Goal: Information Seeking & Learning: Learn about a topic

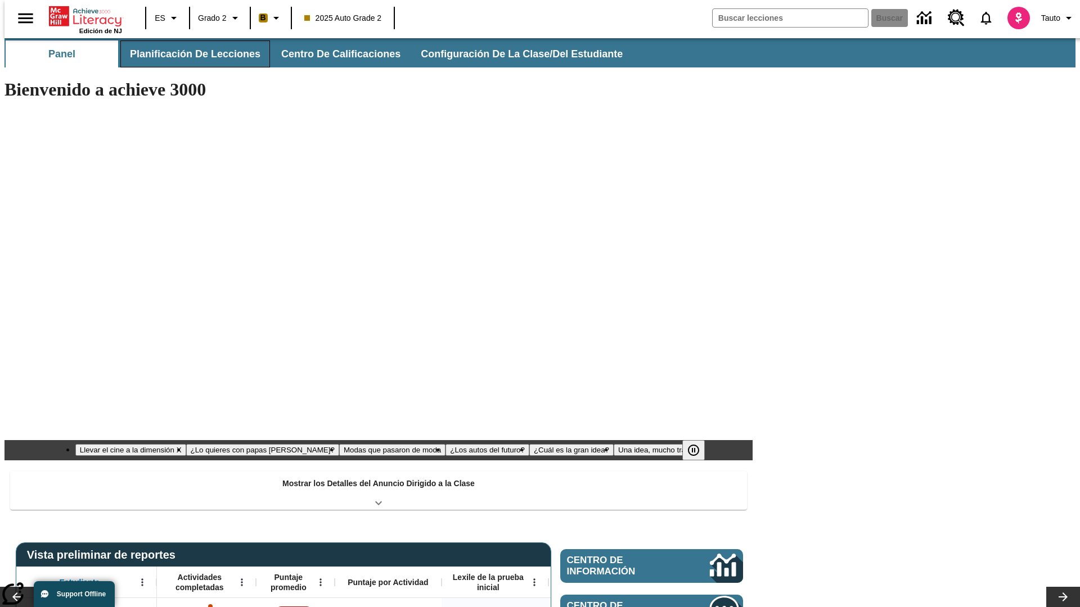
click at [188, 54] on button "Planificación de lecciones" at bounding box center [195, 53] width 150 height 27
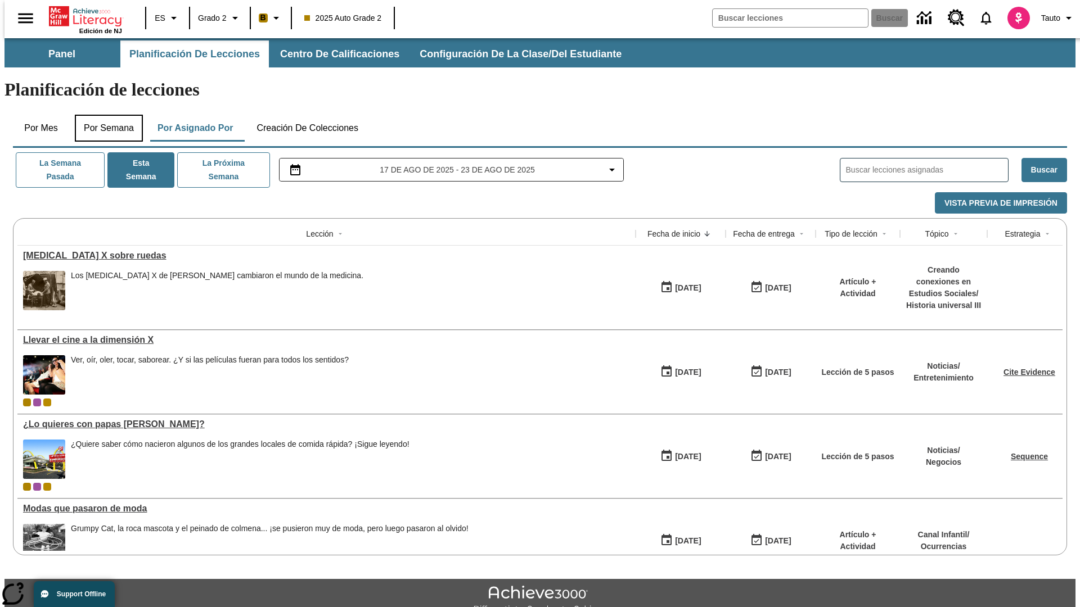
click at [105, 115] on button "Por semana" at bounding box center [109, 128] width 68 height 27
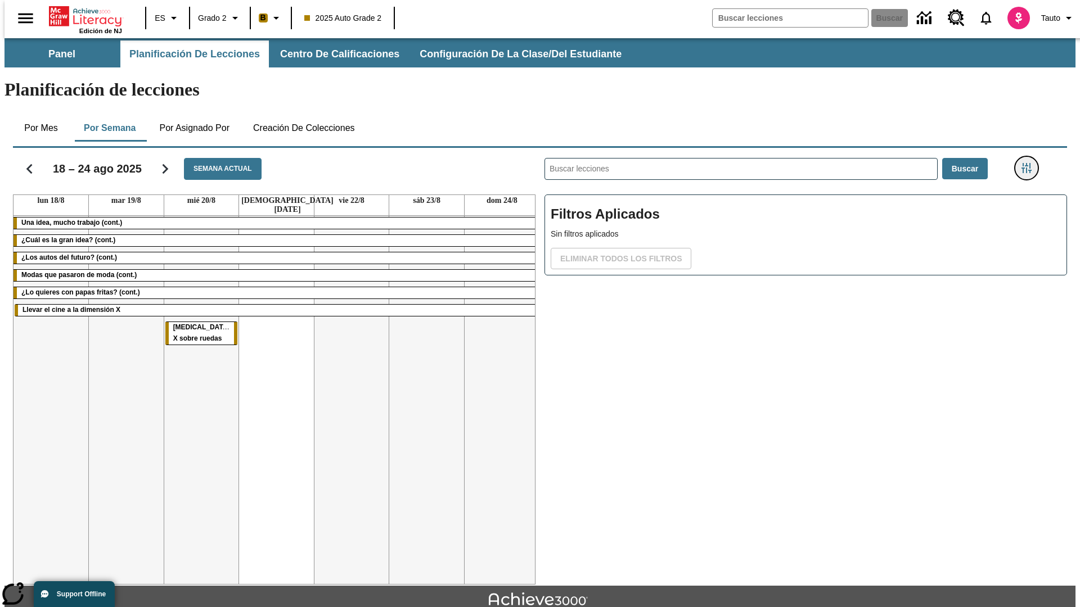
click at [1030, 163] on icon "Menú lateral de filtros" at bounding box center [1026, 168] width 10 height 10
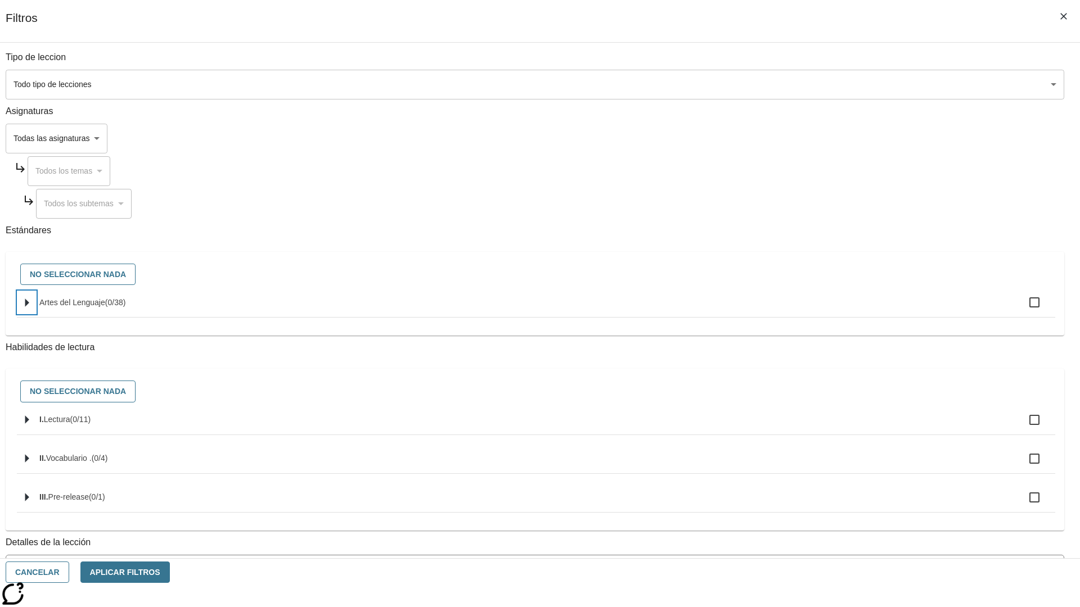
click at [29, 307] on icon "Seleccione estándares" at bounding box center [27, 303] width 4 height 8
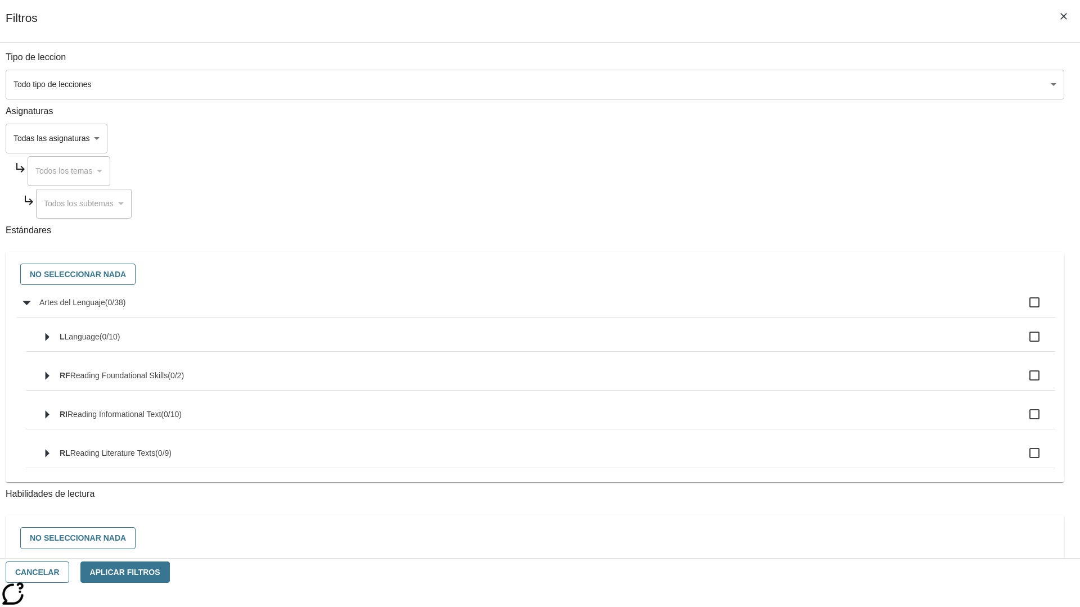
click at [818, 309] on label "Artes del Lenguaje ( 0 / 38 )" at bounding box center [542, 303] width 1007 height 24
click at [1022, 309] on input "Artes del Lenguaje ( 0 / 38 )" at bounding box center [1034, 303] width 24 height 24
checkbox input "true"
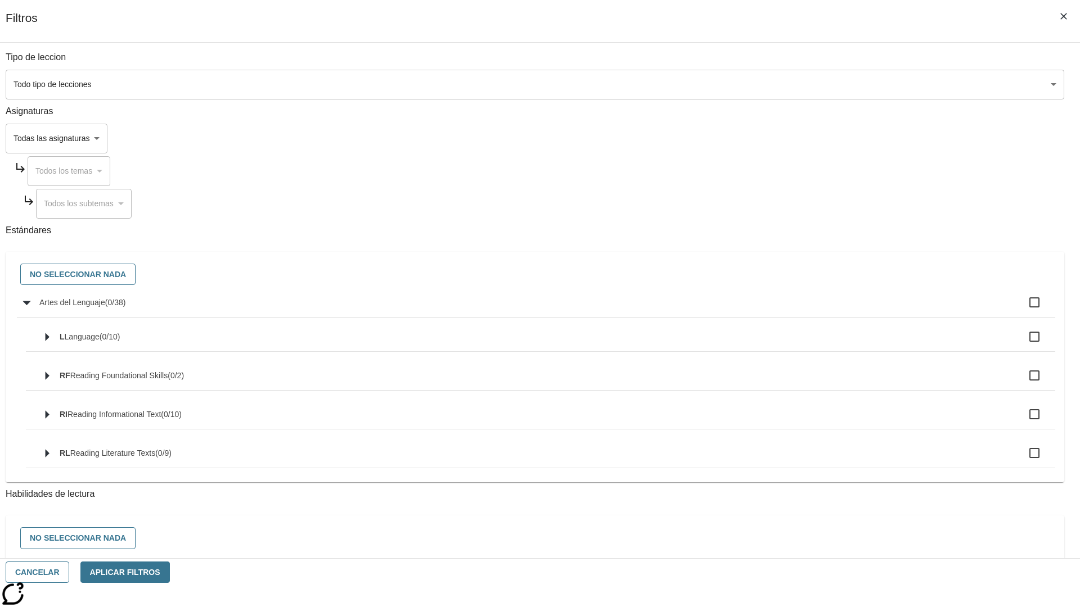
checkbox input "true"
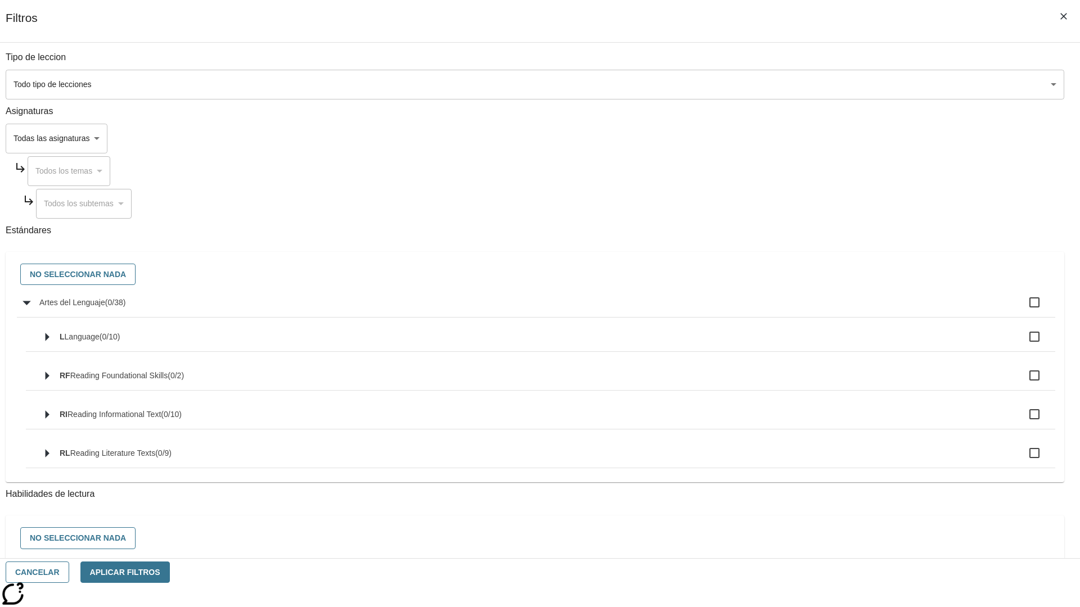
checkbox input "true"
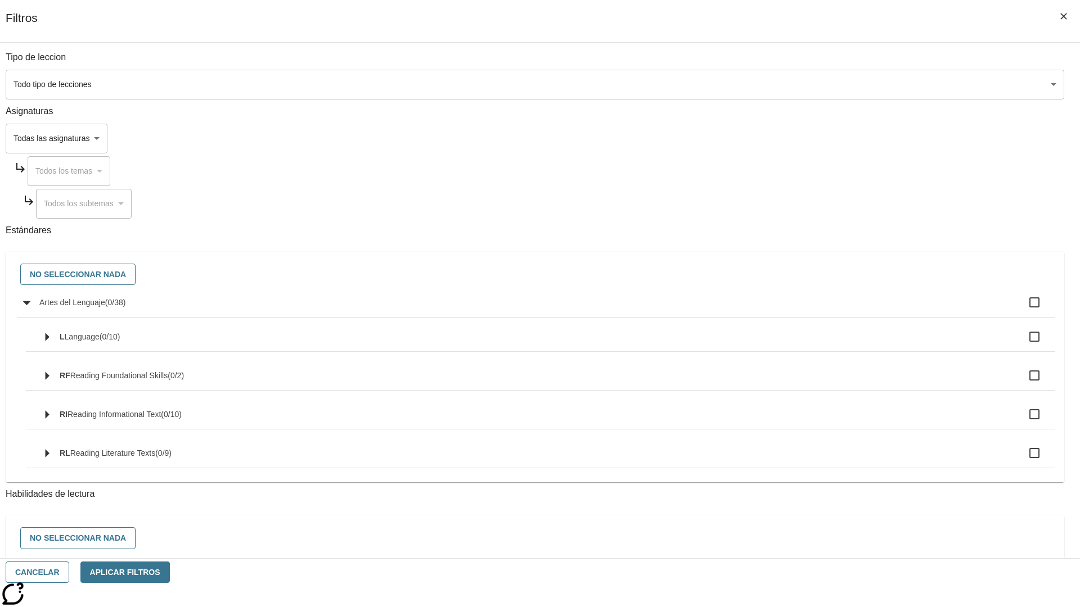
checkbox input "true"
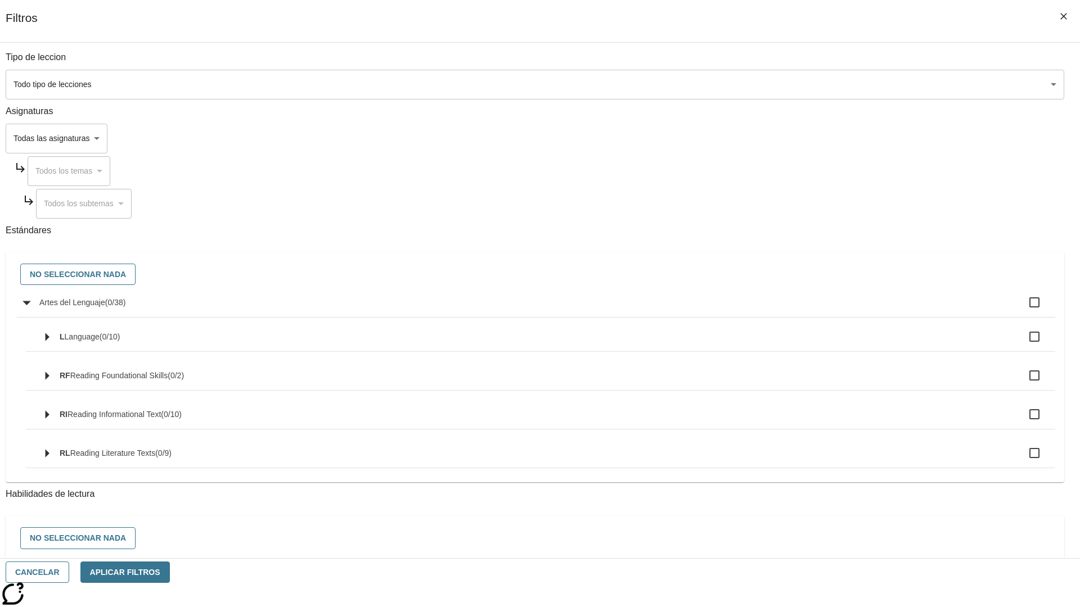
checkbox input "true"
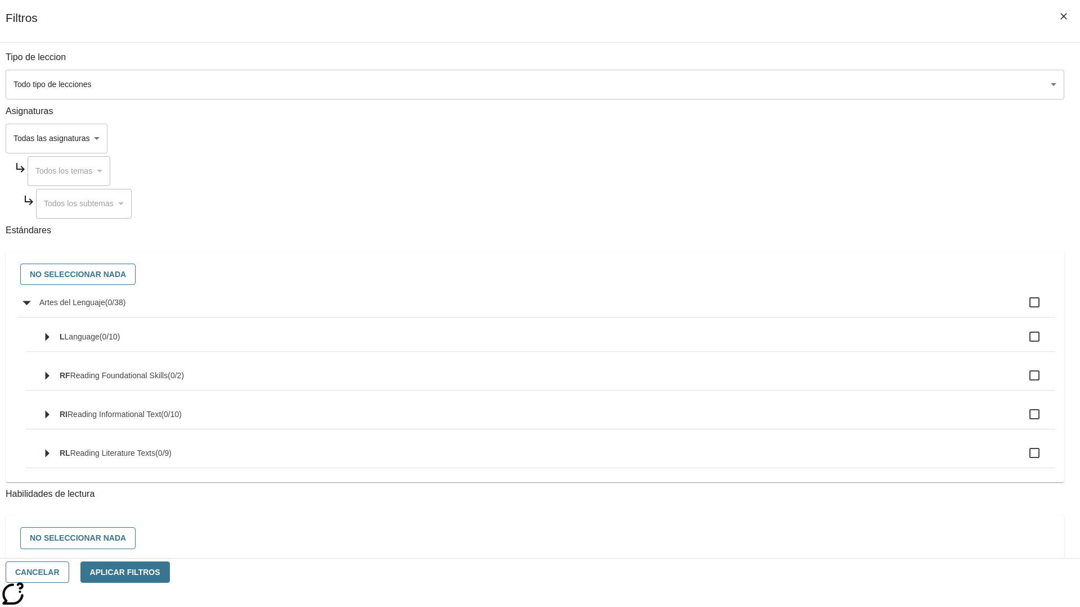
checkbox input "true"
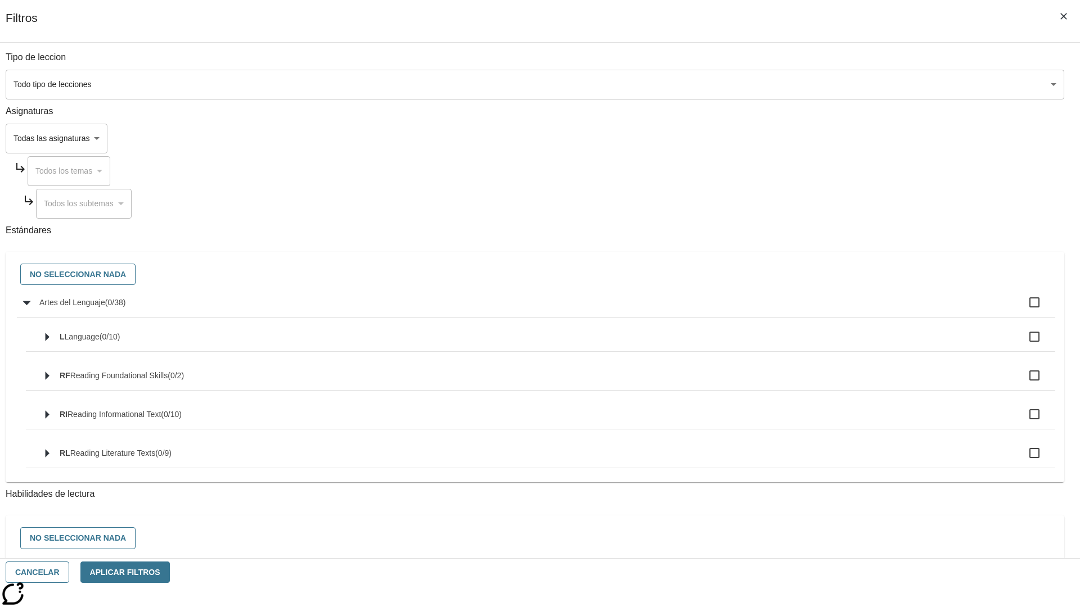
checkbox input "true"
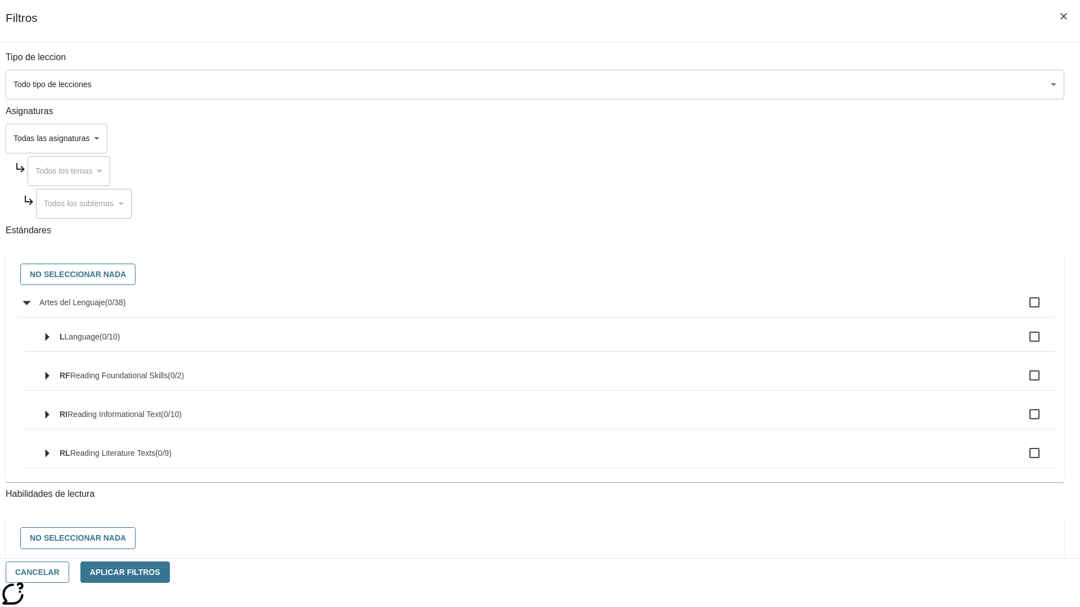
checkbox input "true"
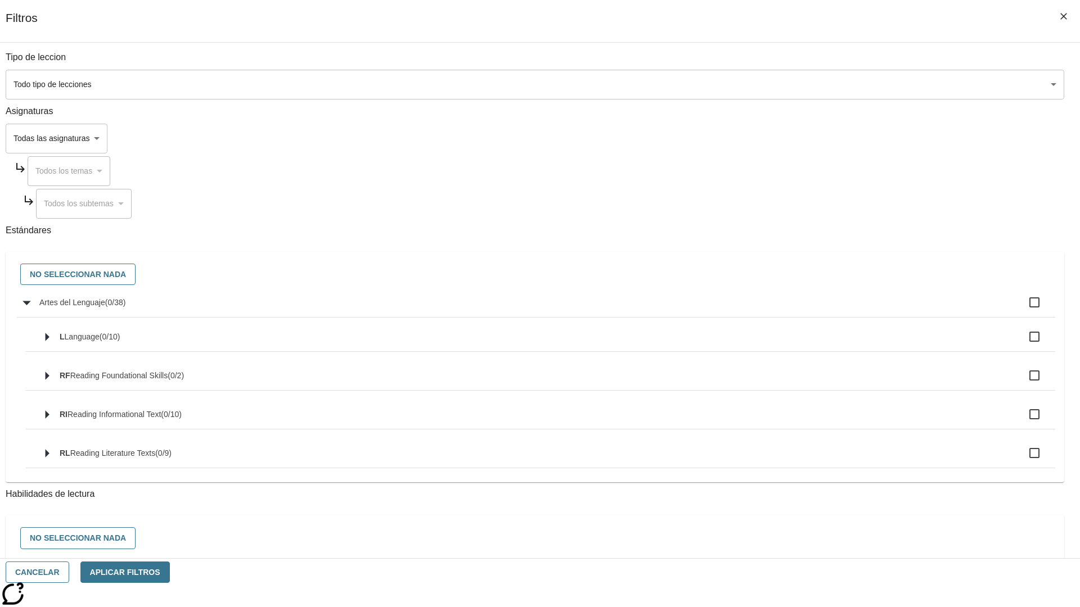
checkbox input "true"
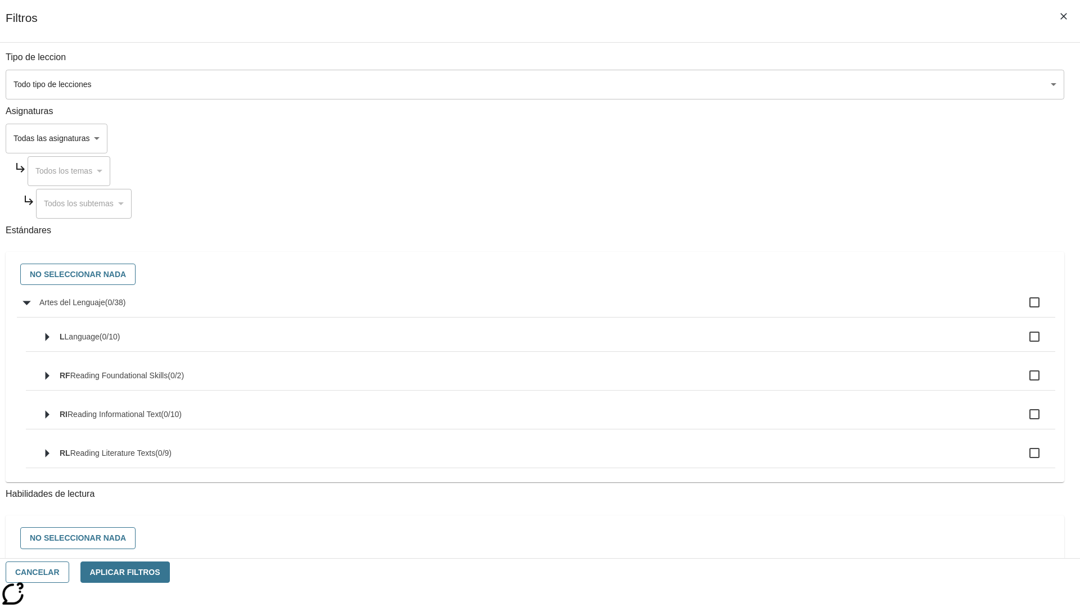
checkbox input "true"
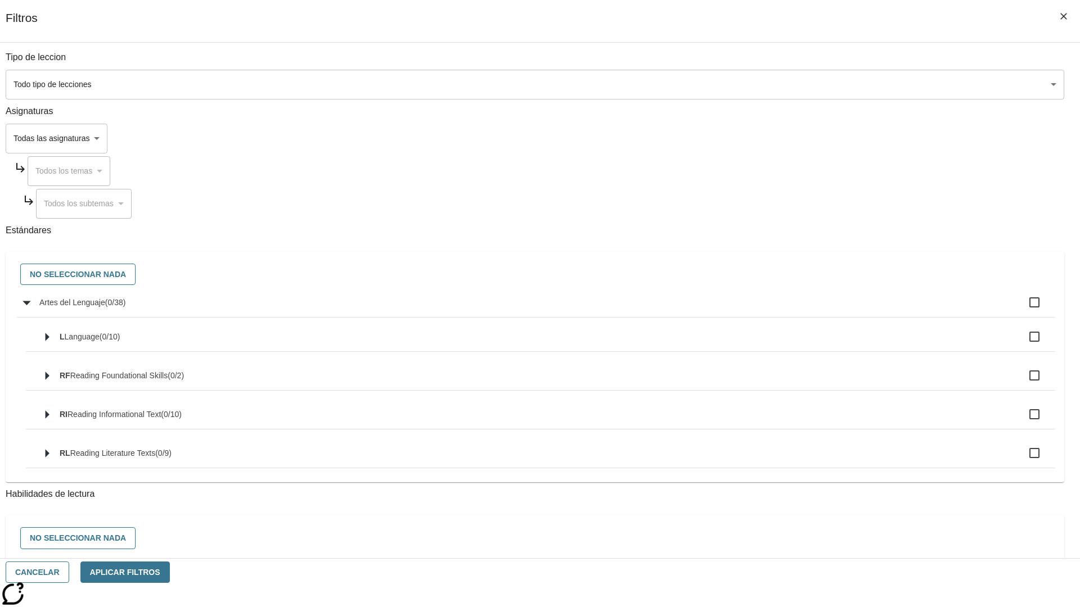
checkbox input "true"
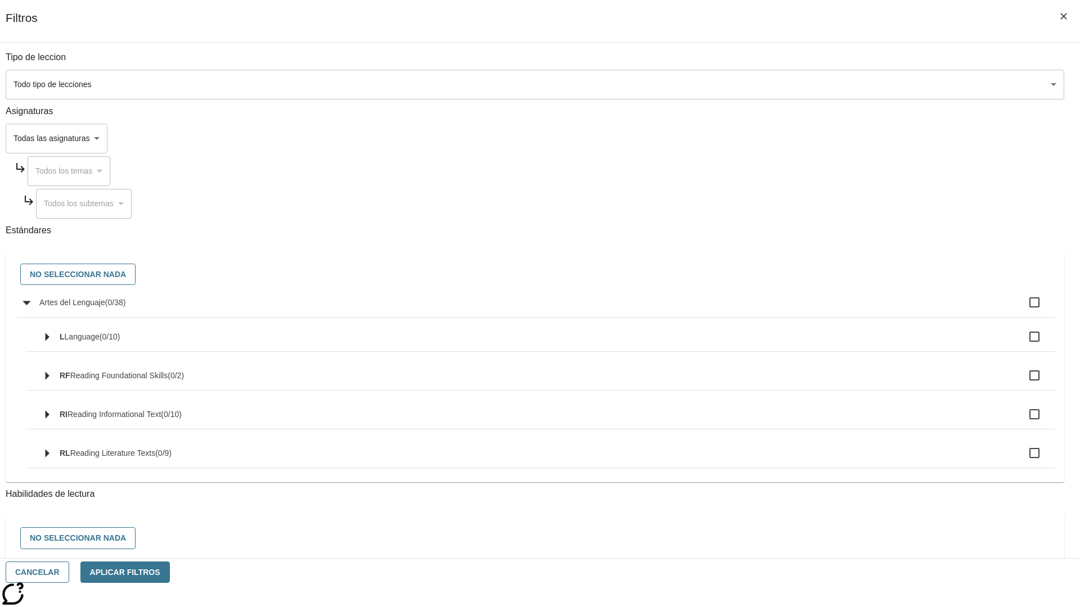
checkbox input "true"
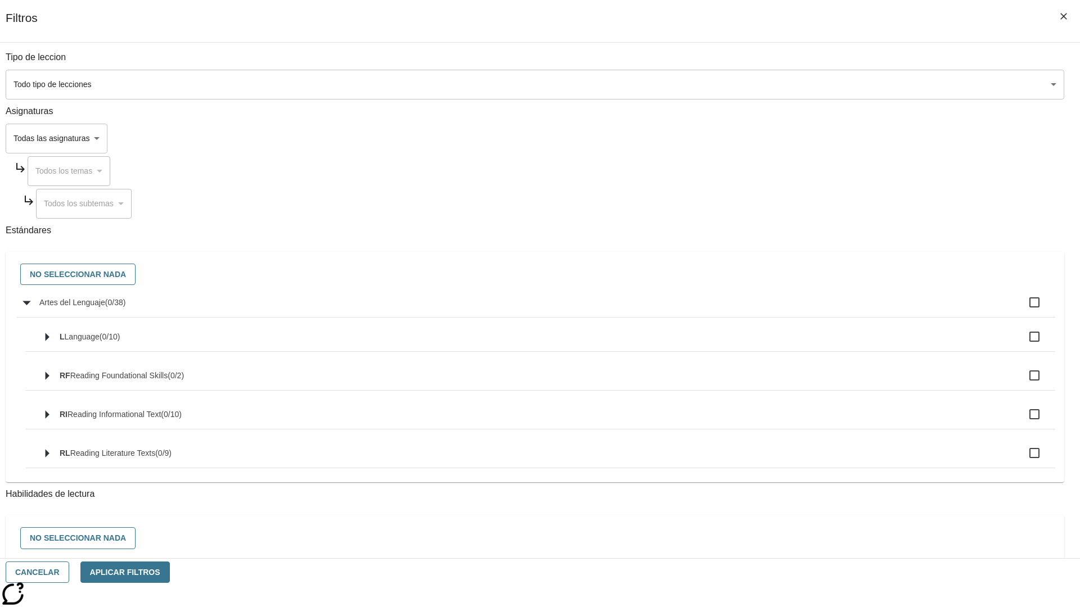
checkbox input "true"
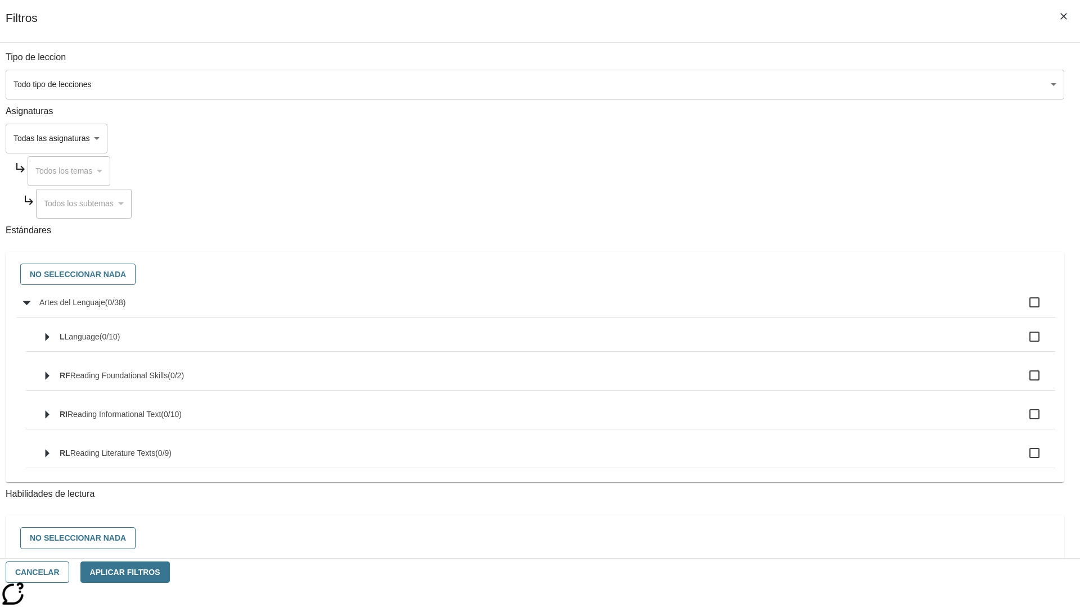
checkbox input "true"
click at [136, 275] on button "No seleccionar nada" at bounding box center [77, 275] width 115 height 22
checkbox input "false"
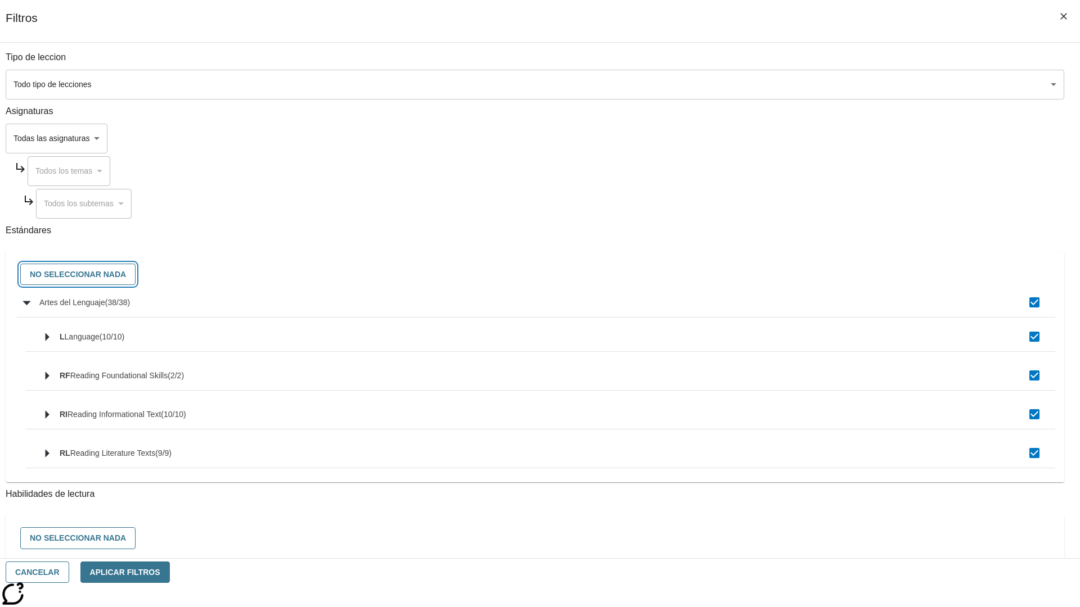
checkbox input "false"
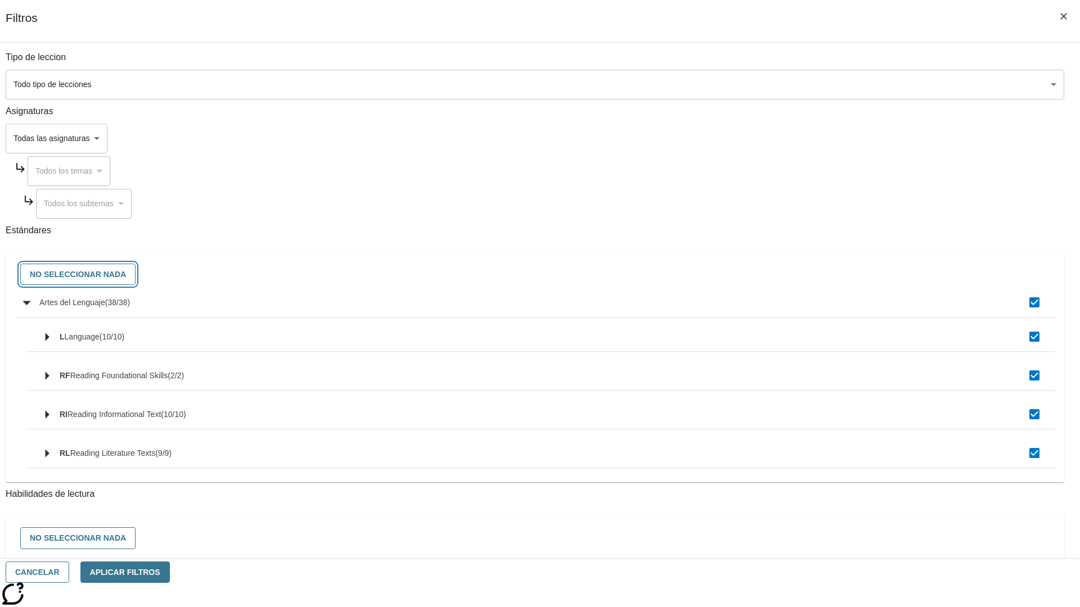
checkbox input "false"
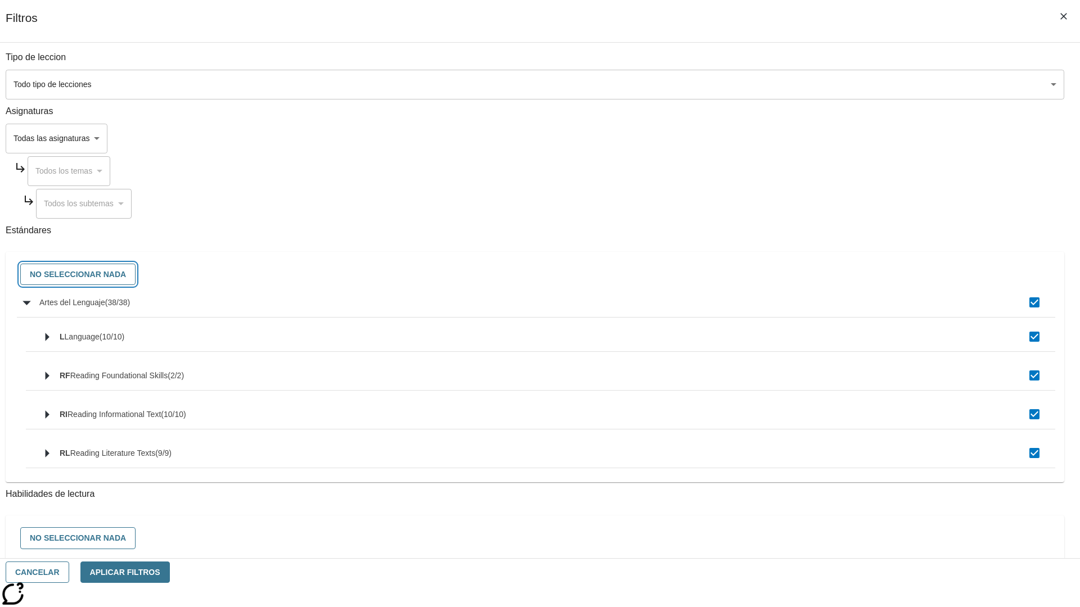
checkbox input "false"
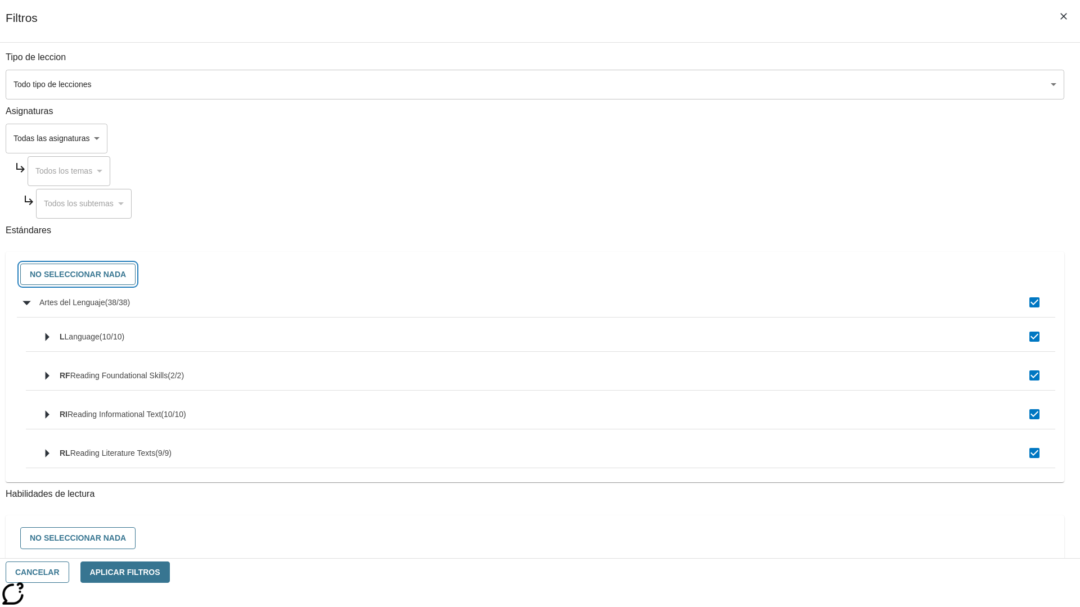
checkbox input "false"
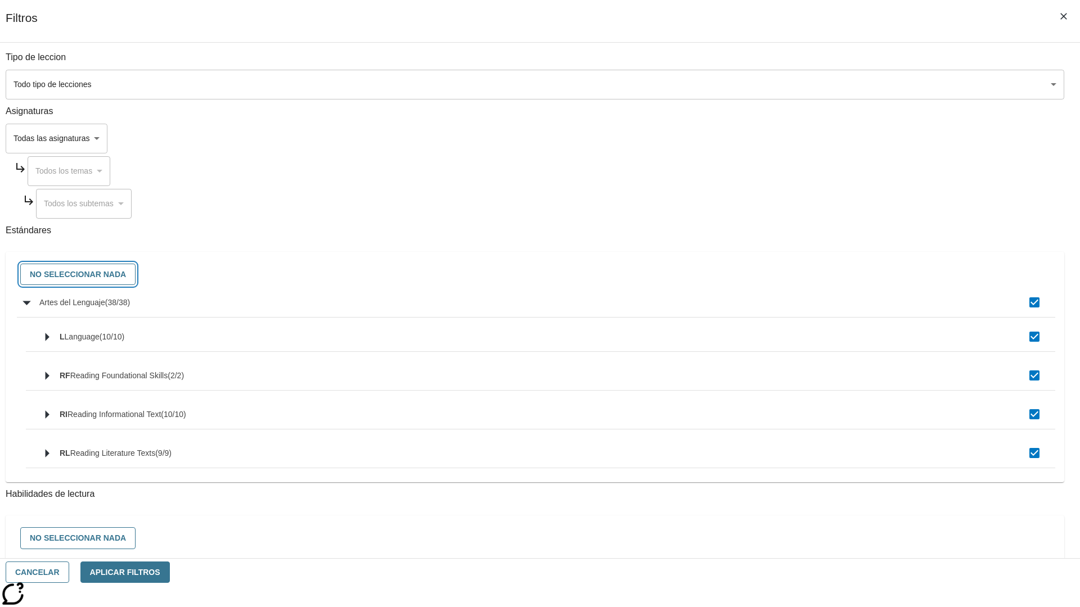
checkbox input "false"
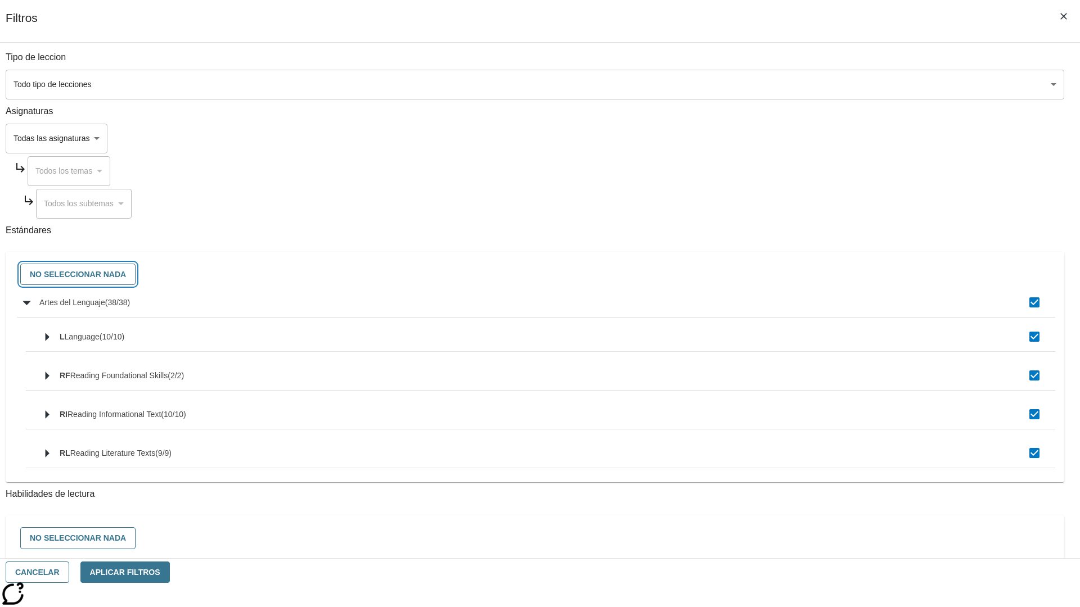
checkbox input "false"
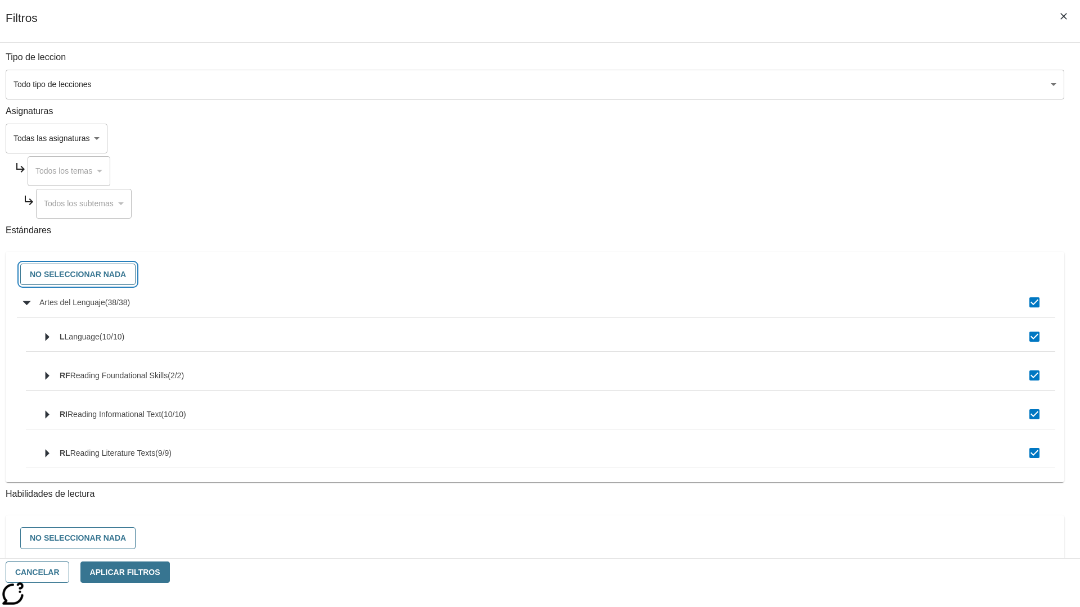
checkbox input "false"
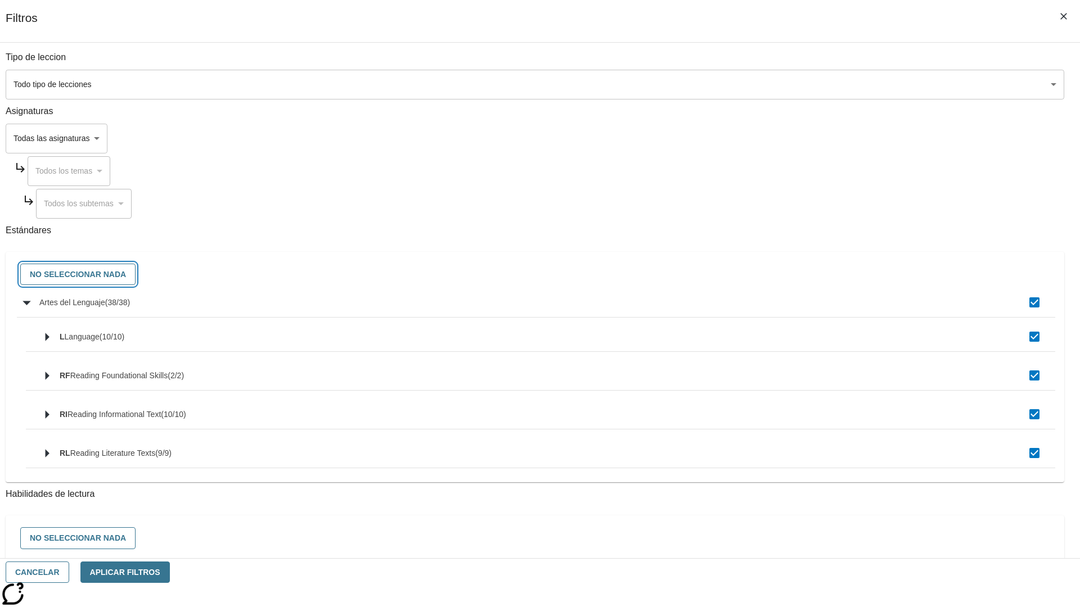
checkbox input "false"
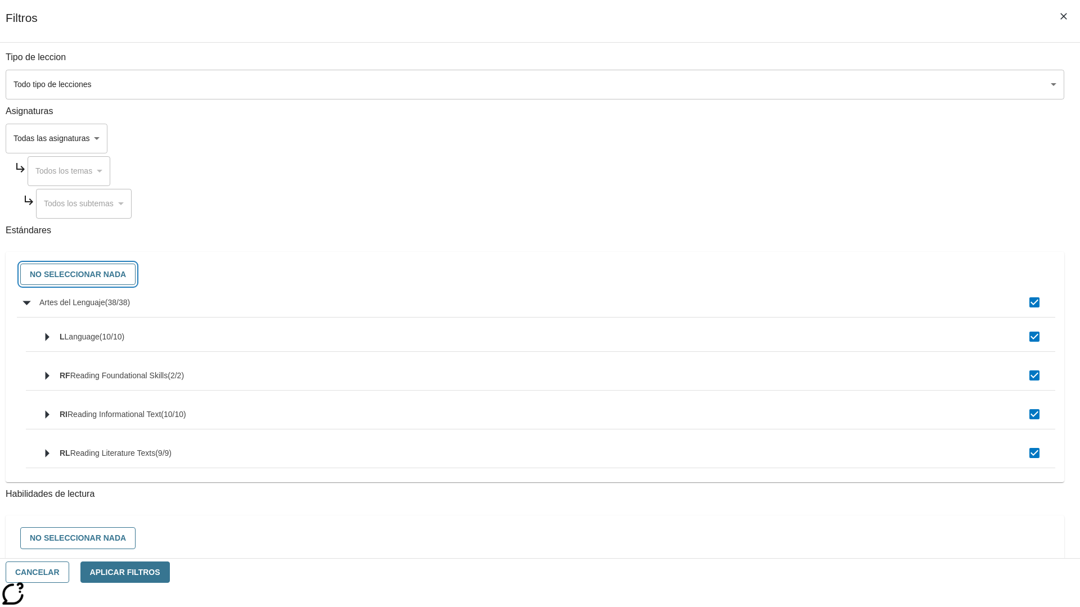
checkbox input "false"
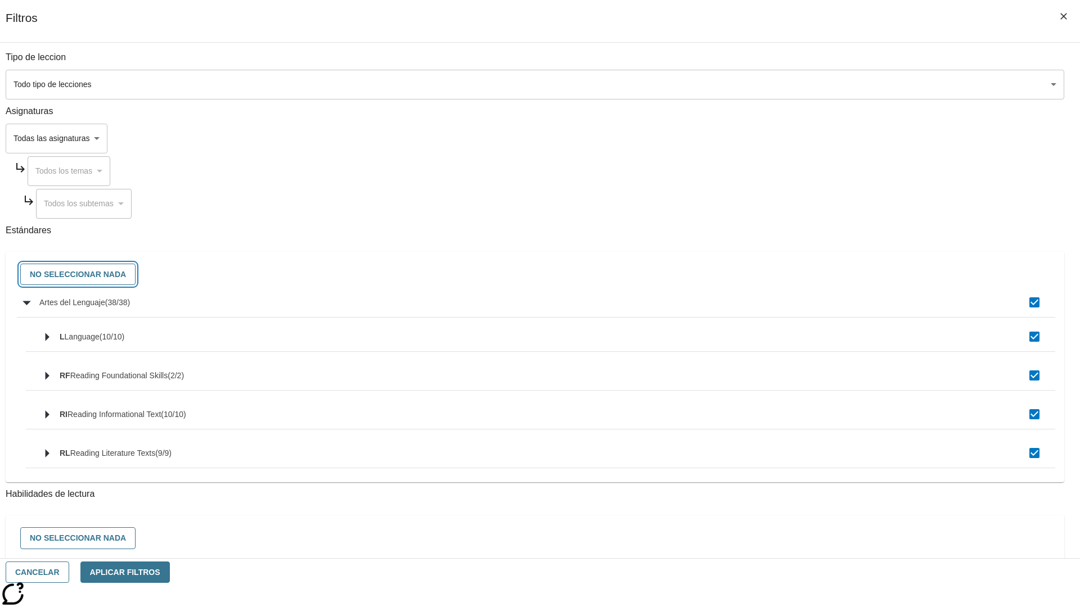
checkbox input "false"
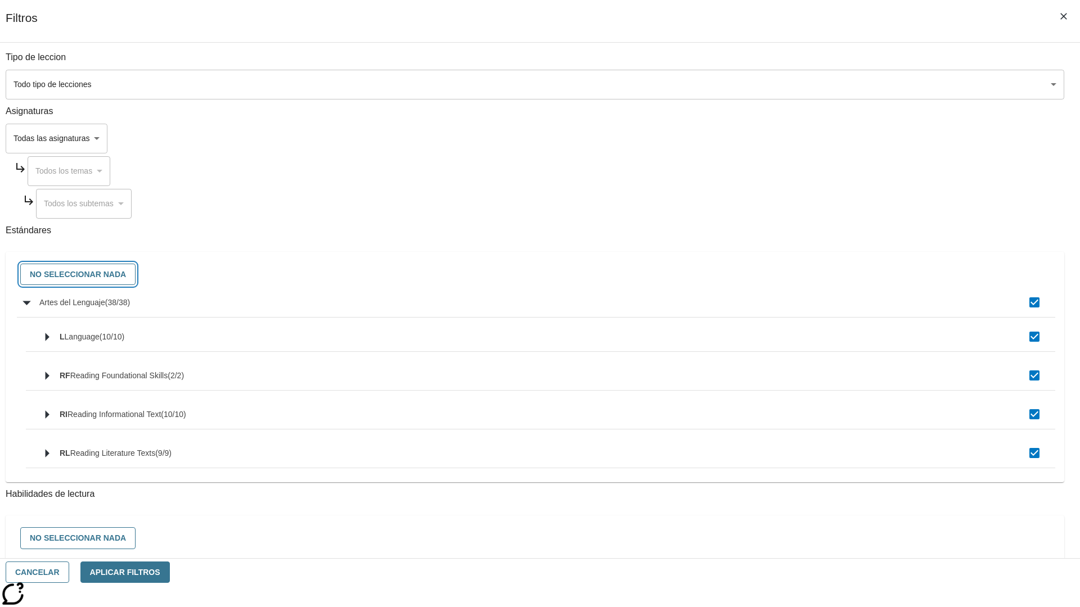
checkbox input "false"
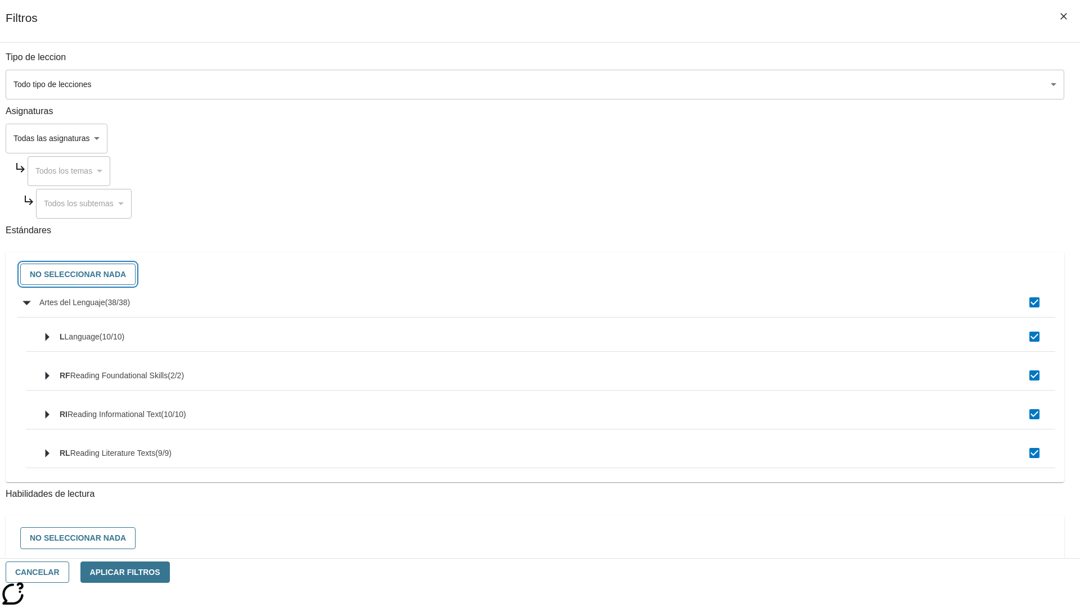
checkbox input "false"
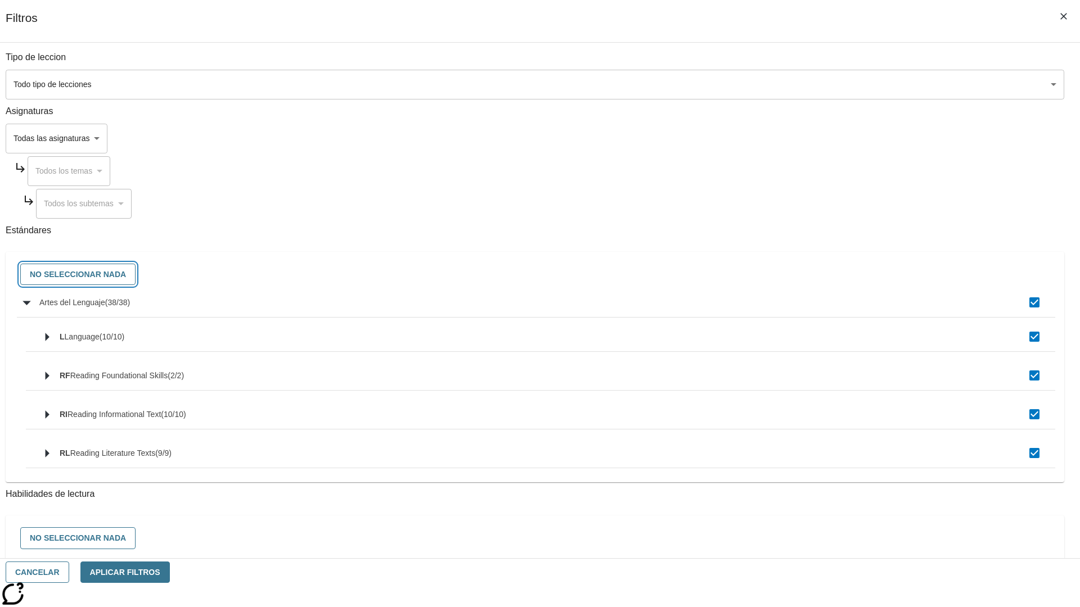
checkbox input "false"
click at [69, 572] on button "Cancelar" at bounding box center [38, 573] width 64 height 22
click at [81, 15] on icon "Portada" at bounding box center [86, 16] width 75 height 22
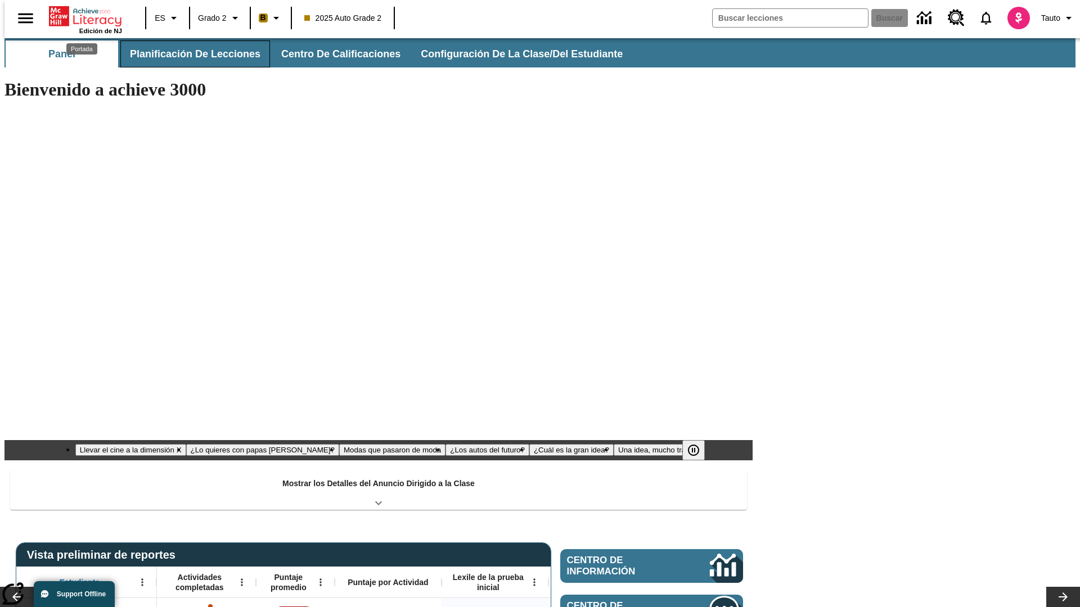
click at [188, 54] on button "Planificación de lecciones" at bounding box center [195, 53] width 150 height 27
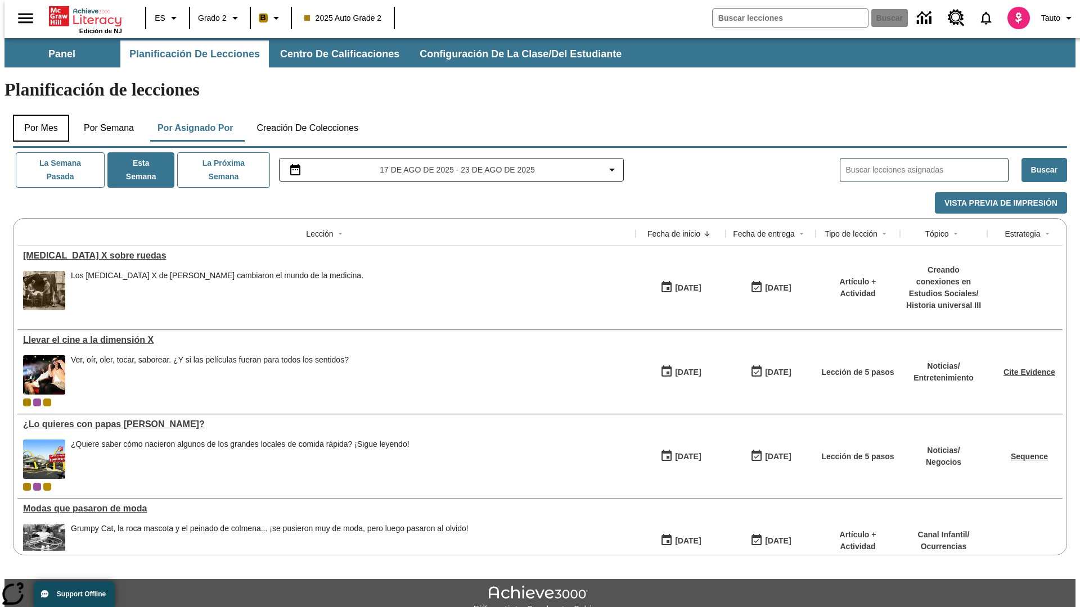
click at [37, 115] on button "Por mes" at bounding box center [41, 128] width 56 height 27
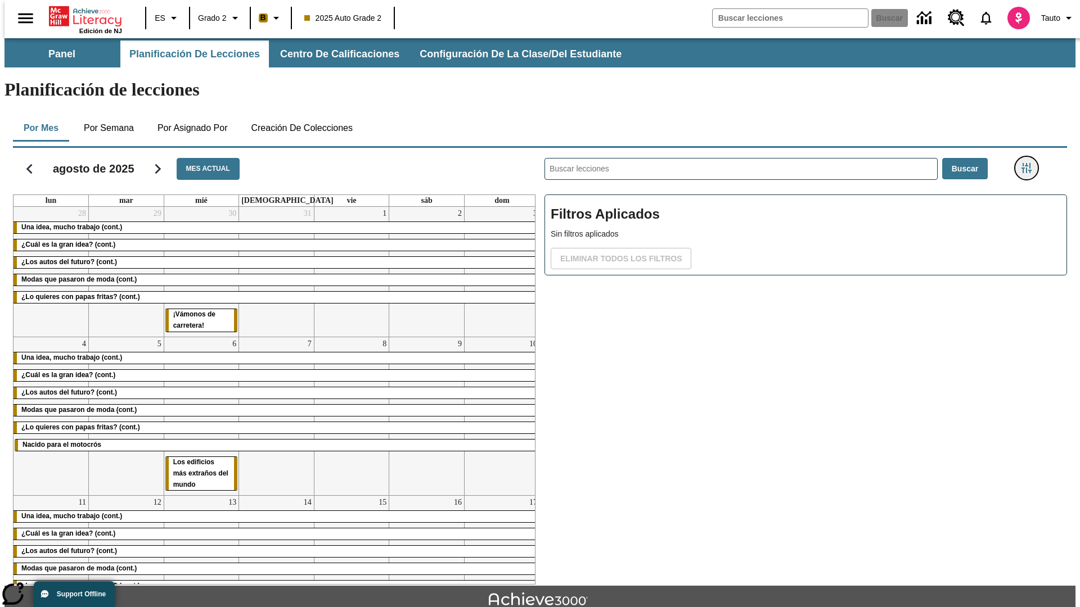
click at [1030, 163] on icon "Menú lateral de filtros" at bounding box center [1026, 168] width 10 height 10
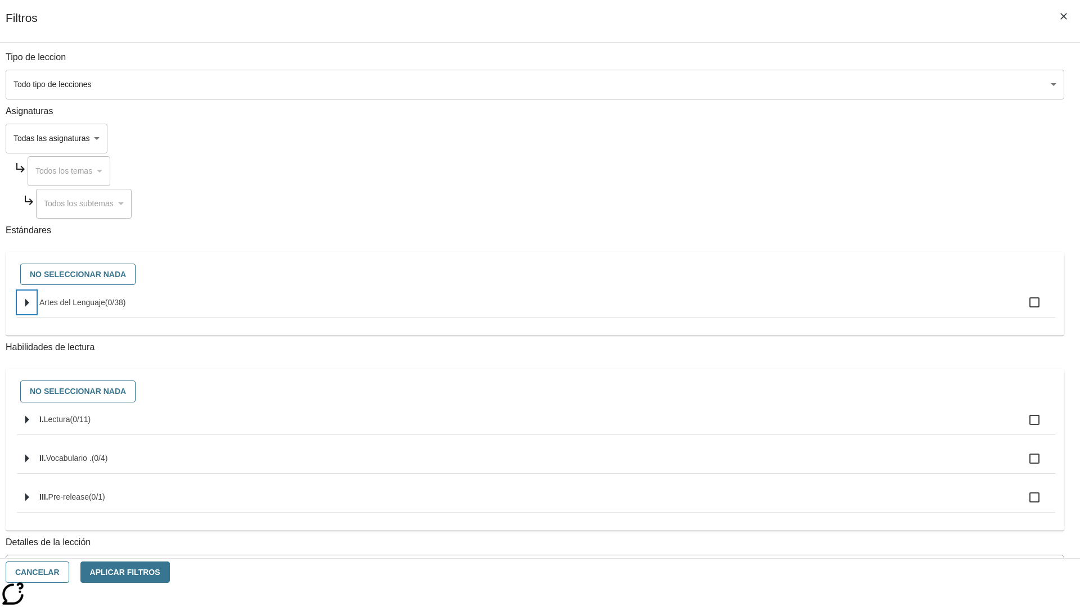
click at [29, 307] on icon "Seleccione estándares" at bounding box center [27, 303] width 4 height 8
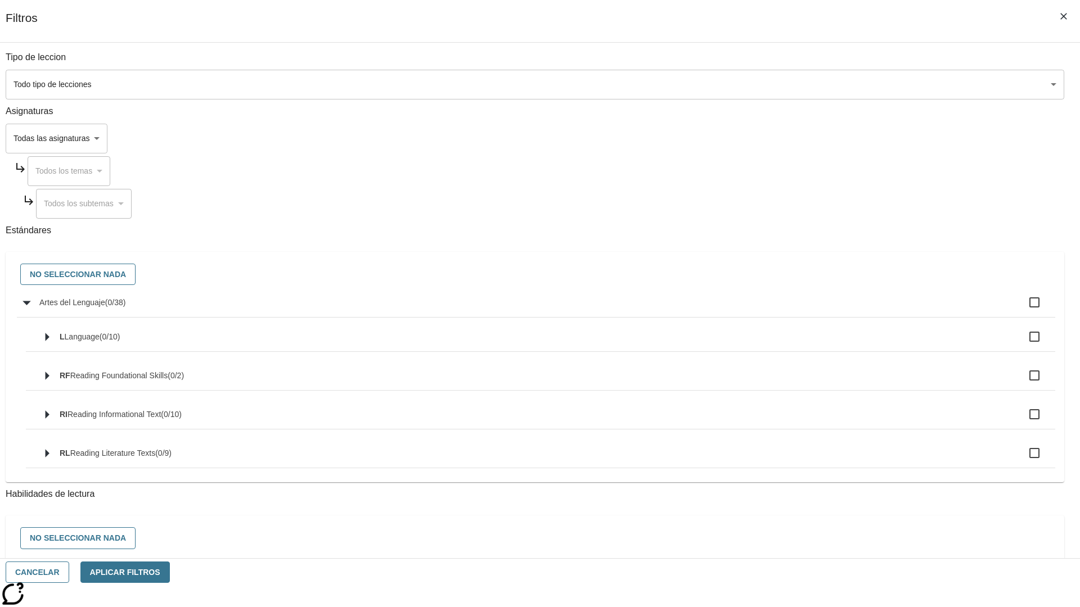
click at [818, 309] on label "Artes del Lenguaje ( 0 / 38 )" at bounding box center [542, 303] width 1007 height 24
click at [1022, 309] on input "Artes del Lenguaje ( 0 / 38 )" at bounding box center [1034, 303] width 24 height 24
checkbox input "true"
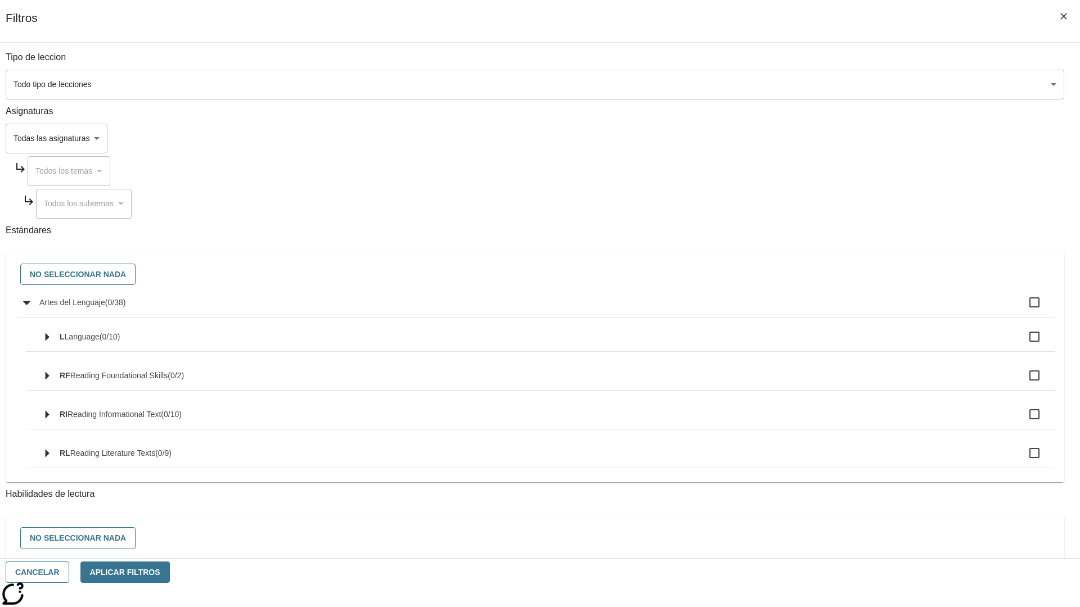
checkbox input "true"
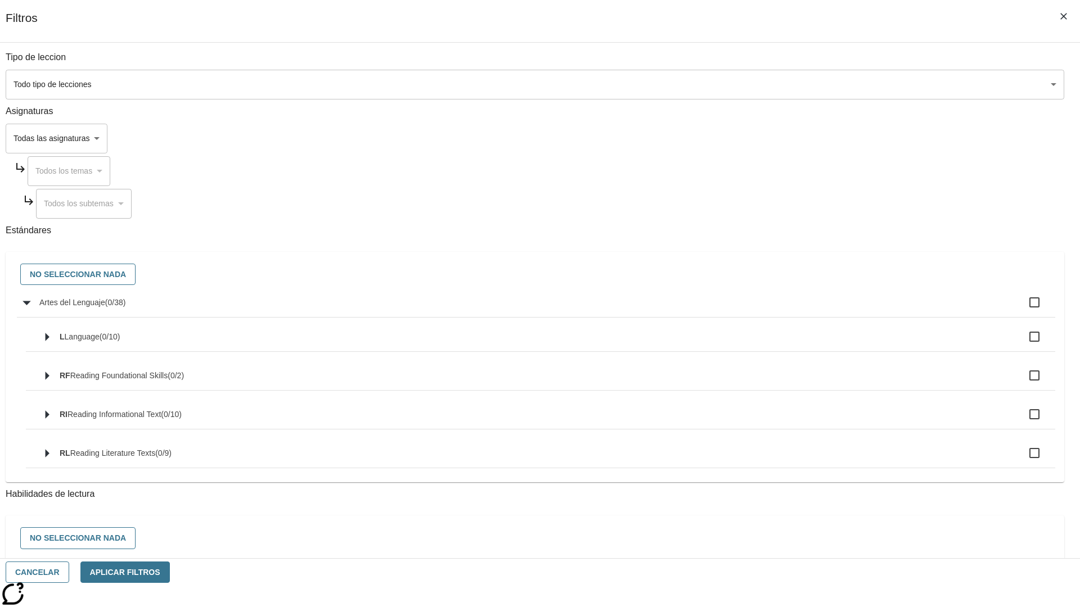
checkbox input "true"
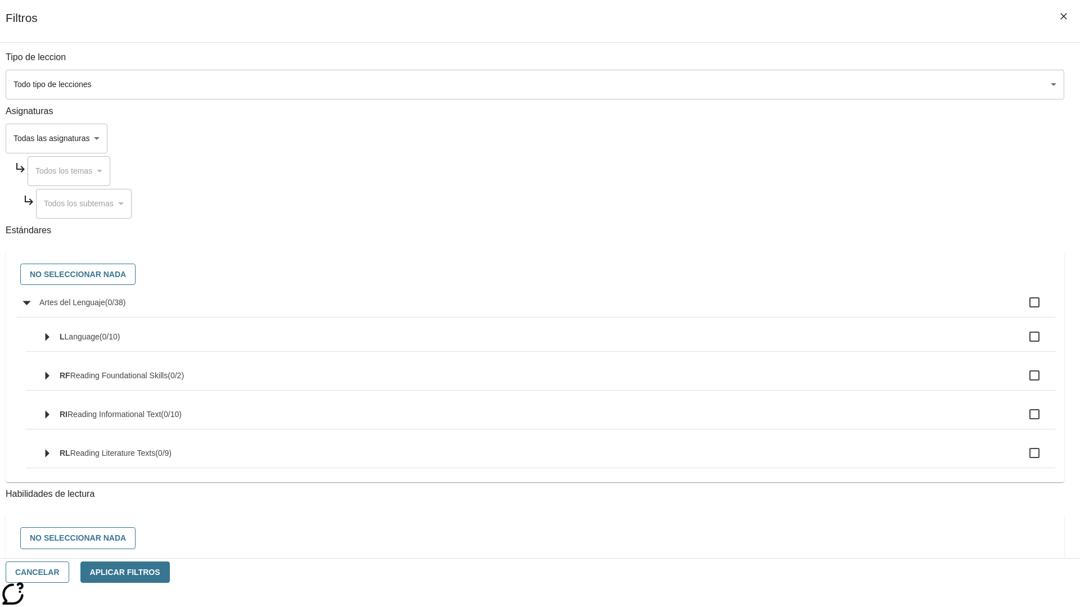
checkbox input "true"
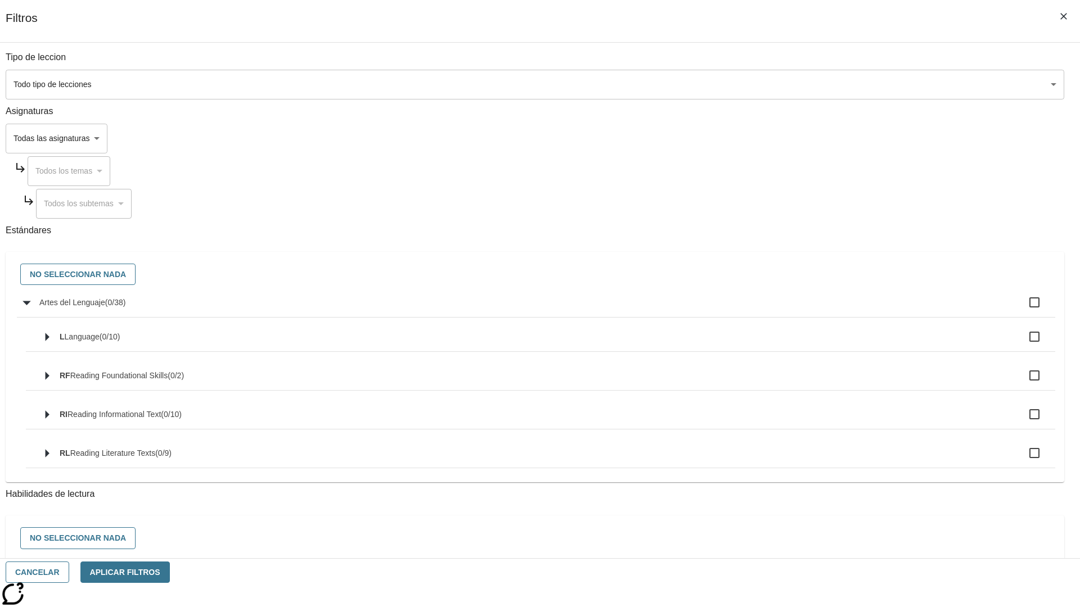
checkbox input "true"
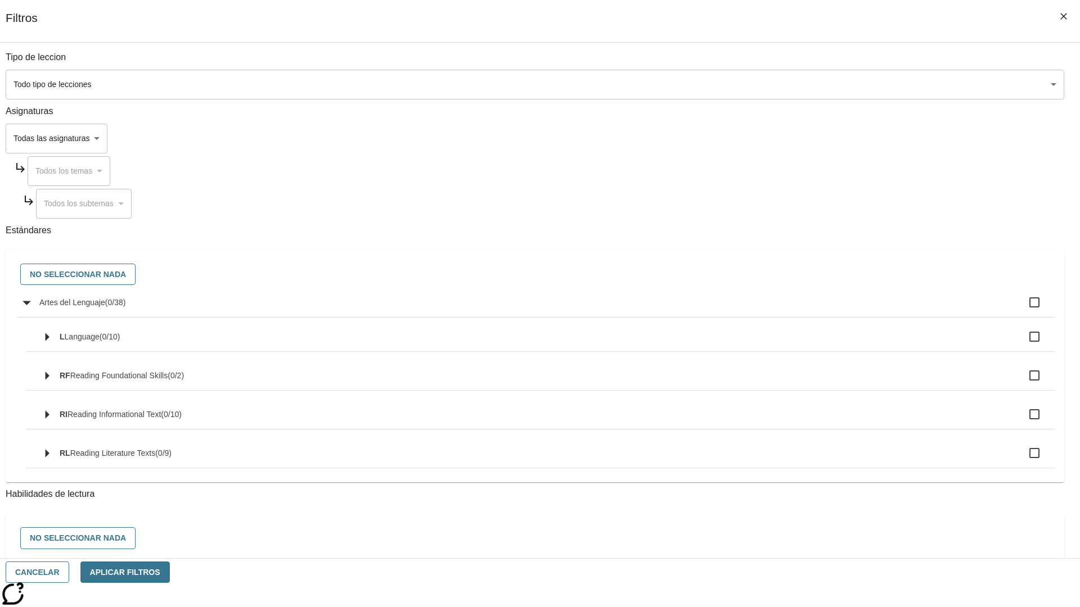
checkbox input "true"
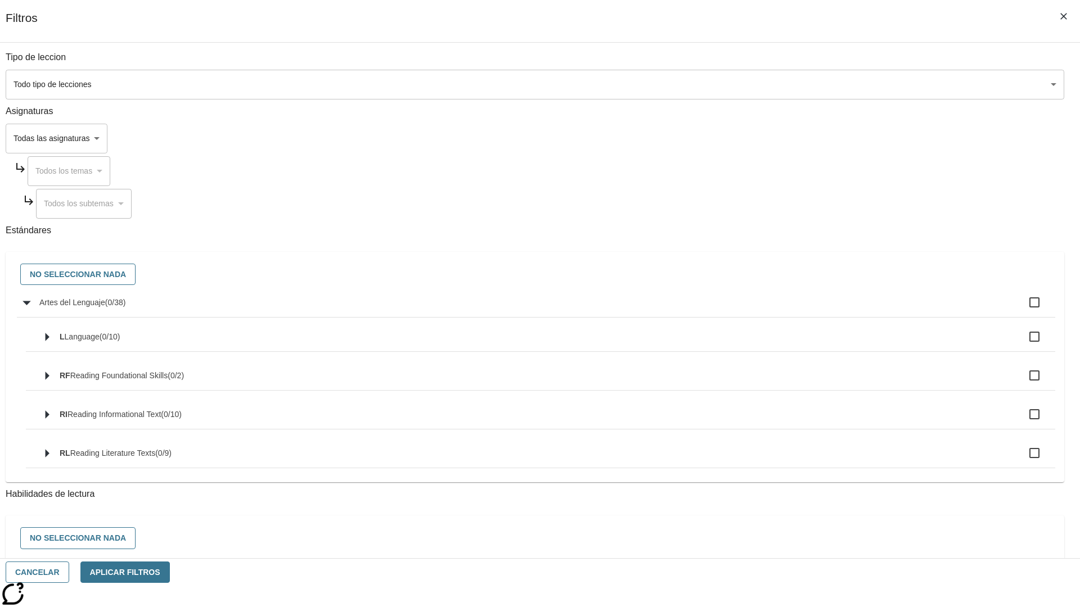
checkbox input "true"
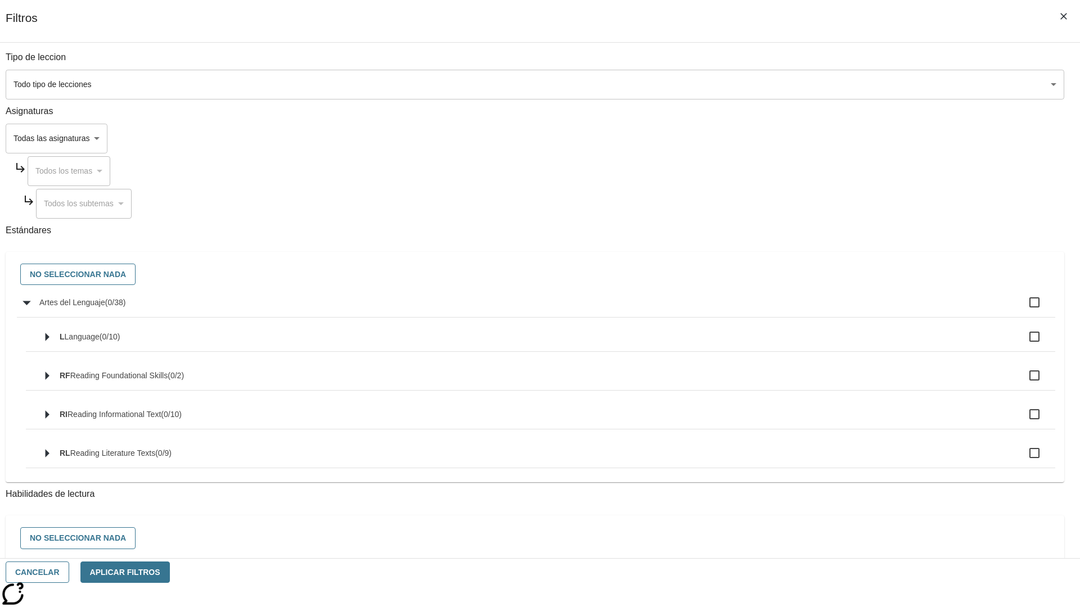
checkbox input "true"
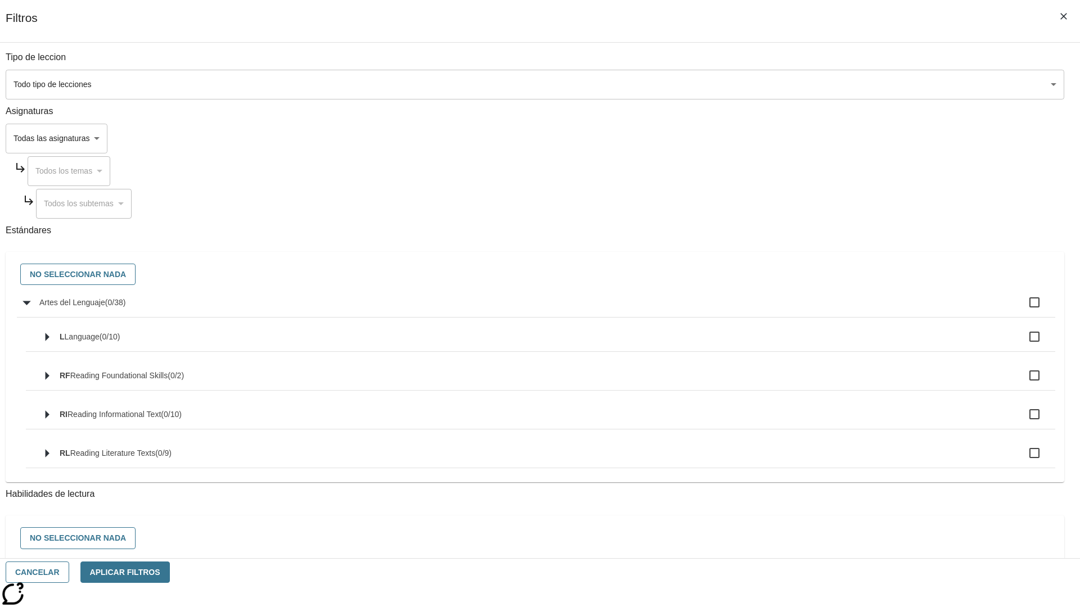
checkbox input "true"
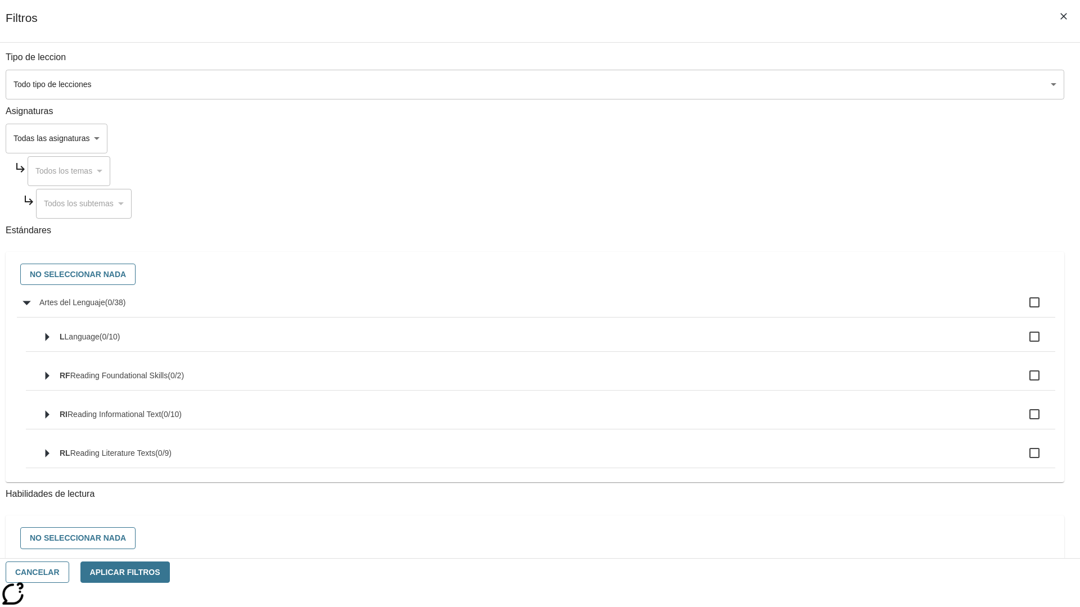
checkbox input "true"
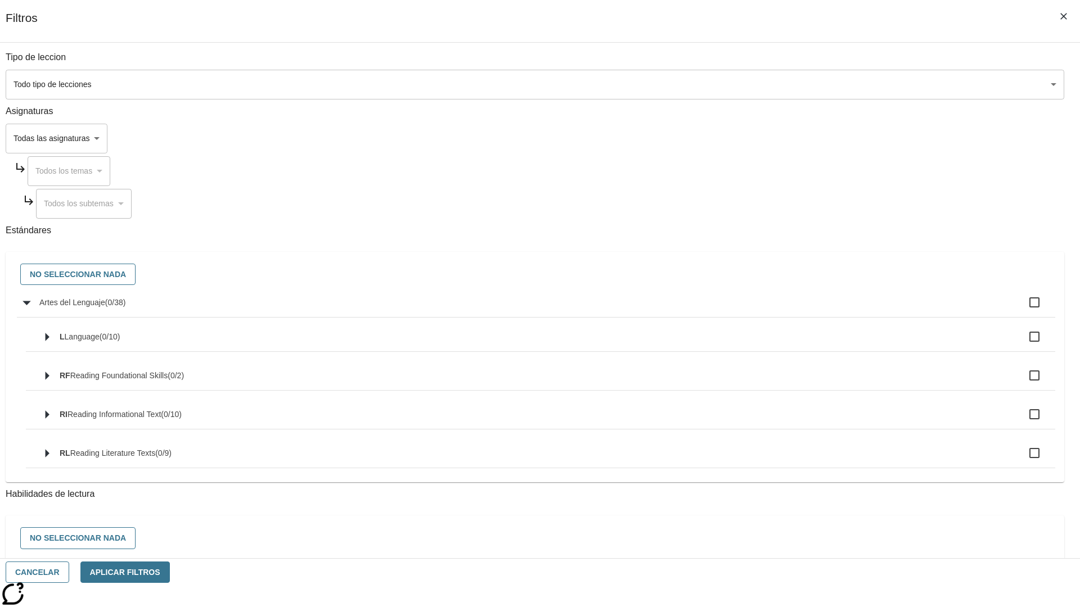
checkbox input "true"
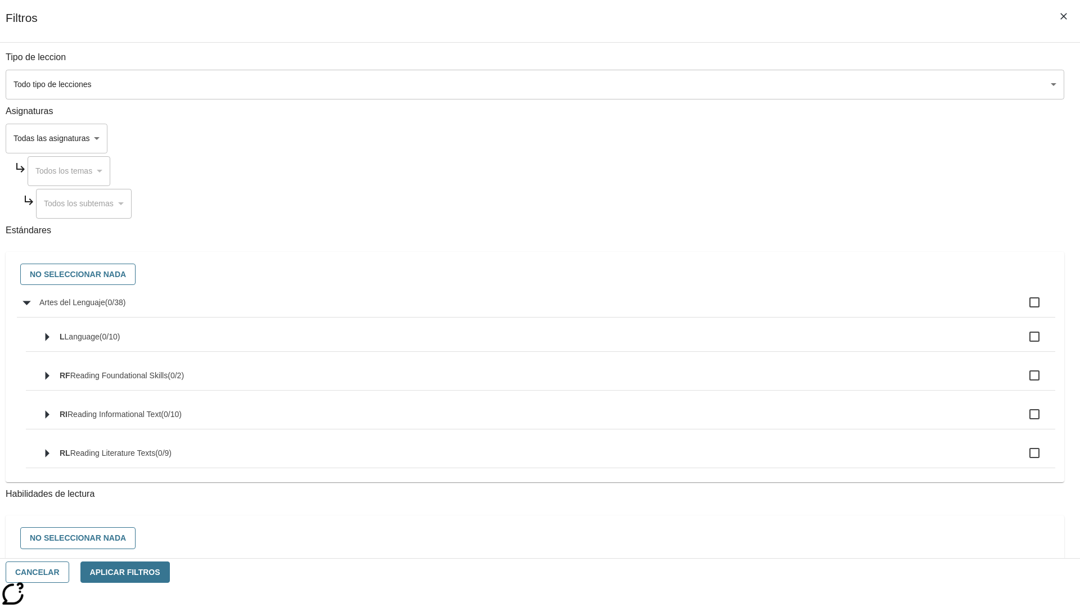
checkbox input "true"
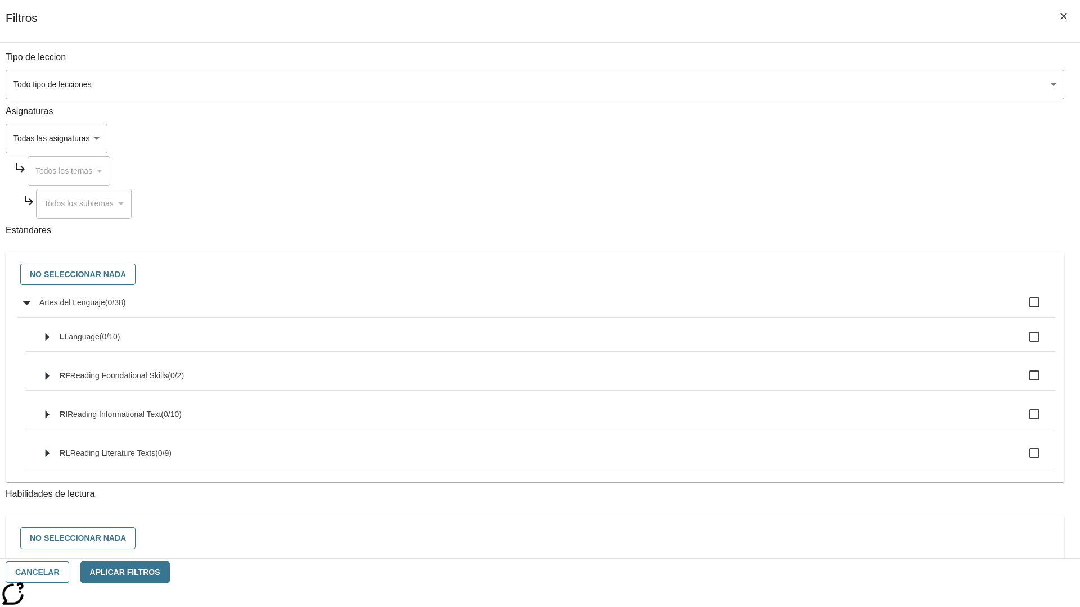
checkbox input "true"
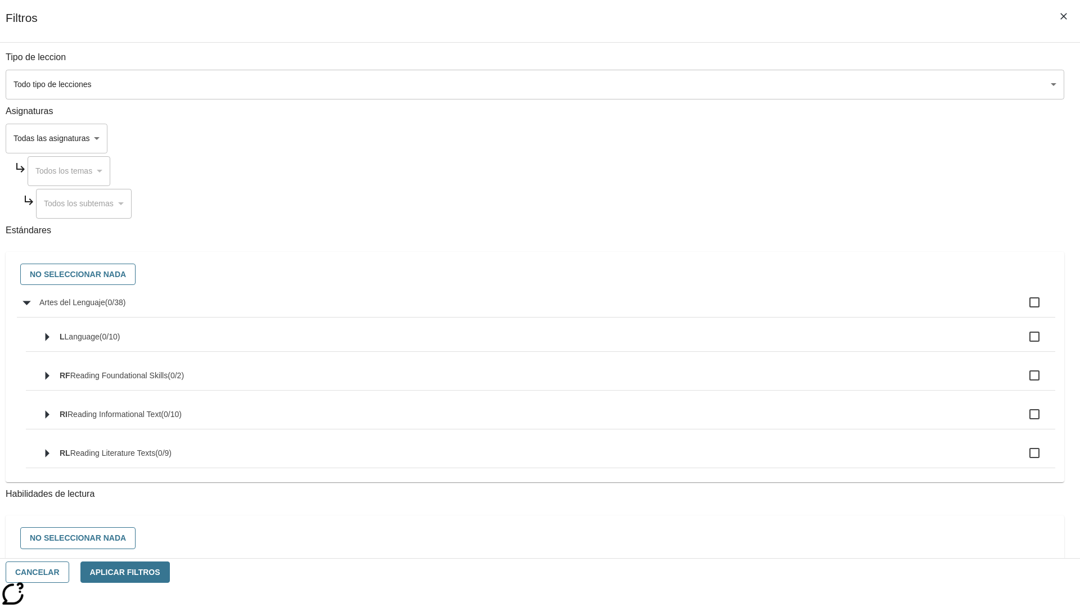
checkbox input "true"
click at [136, 275] on button "No seleccionar nada" at bounding box center [77, 275] width 115 height 22
checkbox input "false"
